Goal: Find specific page/section: Find specific page/section

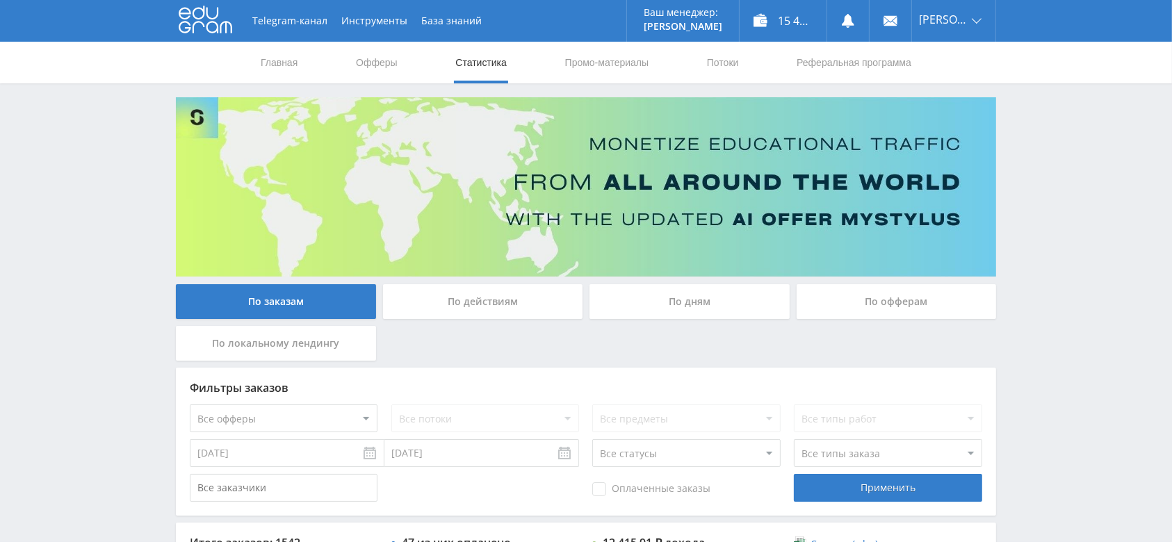
click at [448, 170] on img at bounding box center [586, 186] width 820 height 179
click at [382, 67] on link "Офферы" at bounding box center [377, 63] width 44 height 42
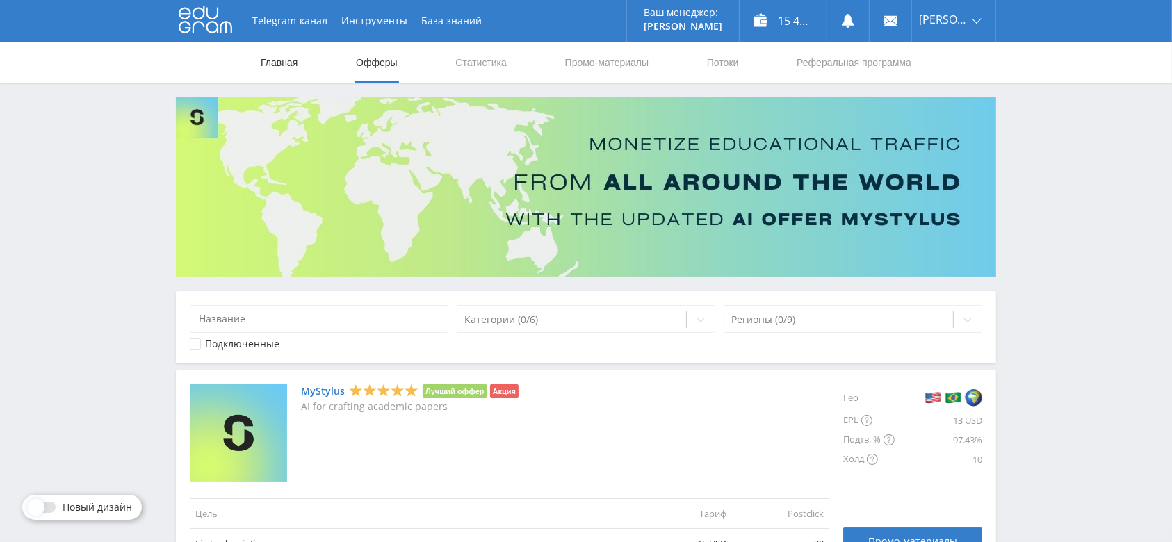
click at [291, 61] on link "Главная" at bounding box center [279, 63] width 40 height 42
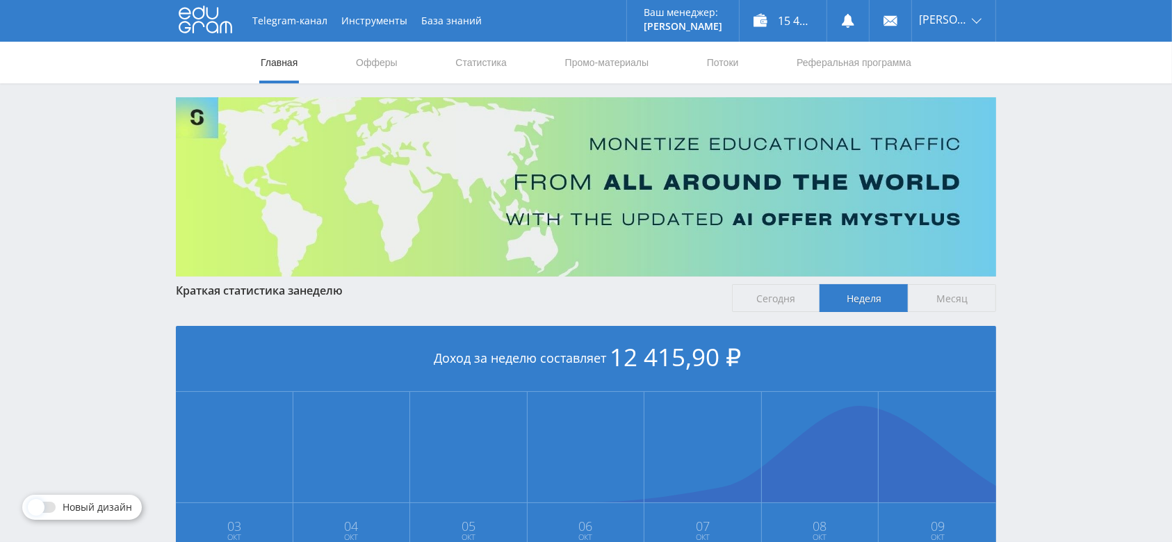
click at [387, 62] on link "Офферы" at bounding box center [377, 63] width 44 height 42
